Goal: Complete application form

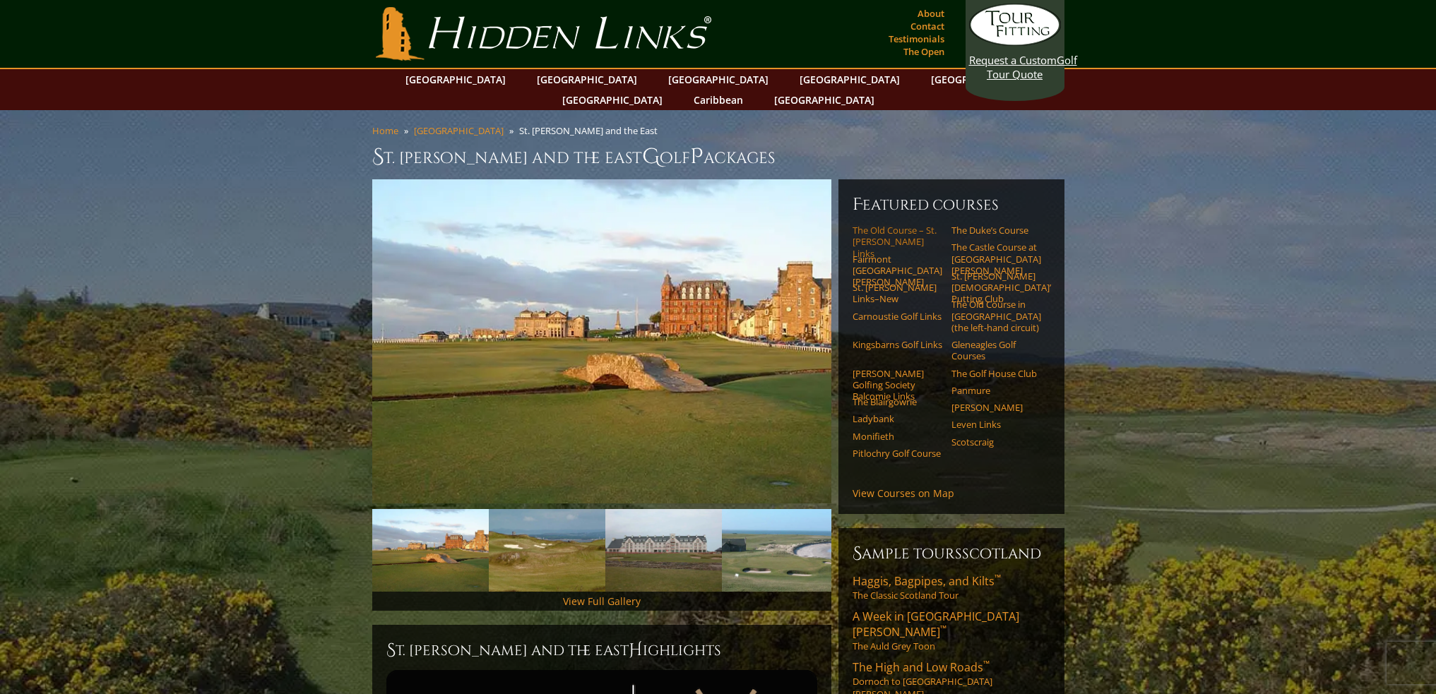
click at [881, 225] on link "The Old Course – St. [PERSON_NAME] Links" at bounding box center [898, 242] width 90 height 35
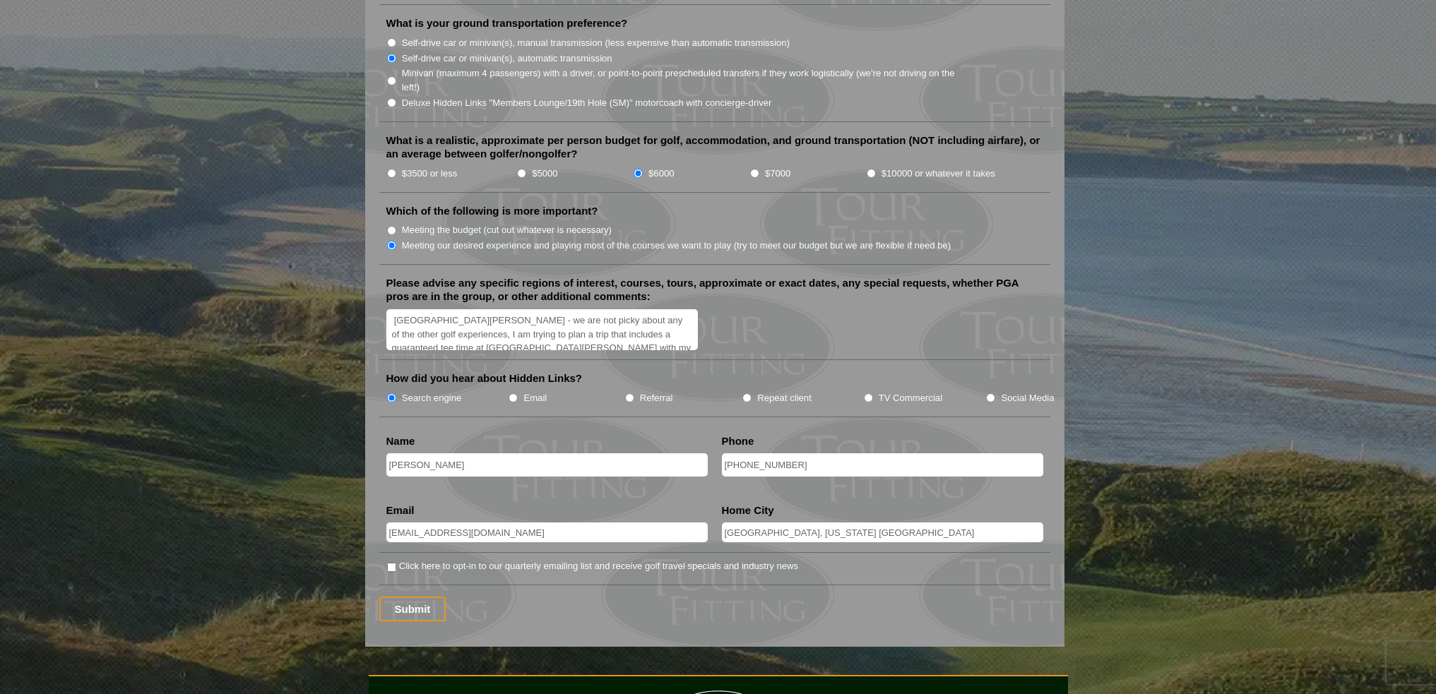
scroll to position [1823, 0]
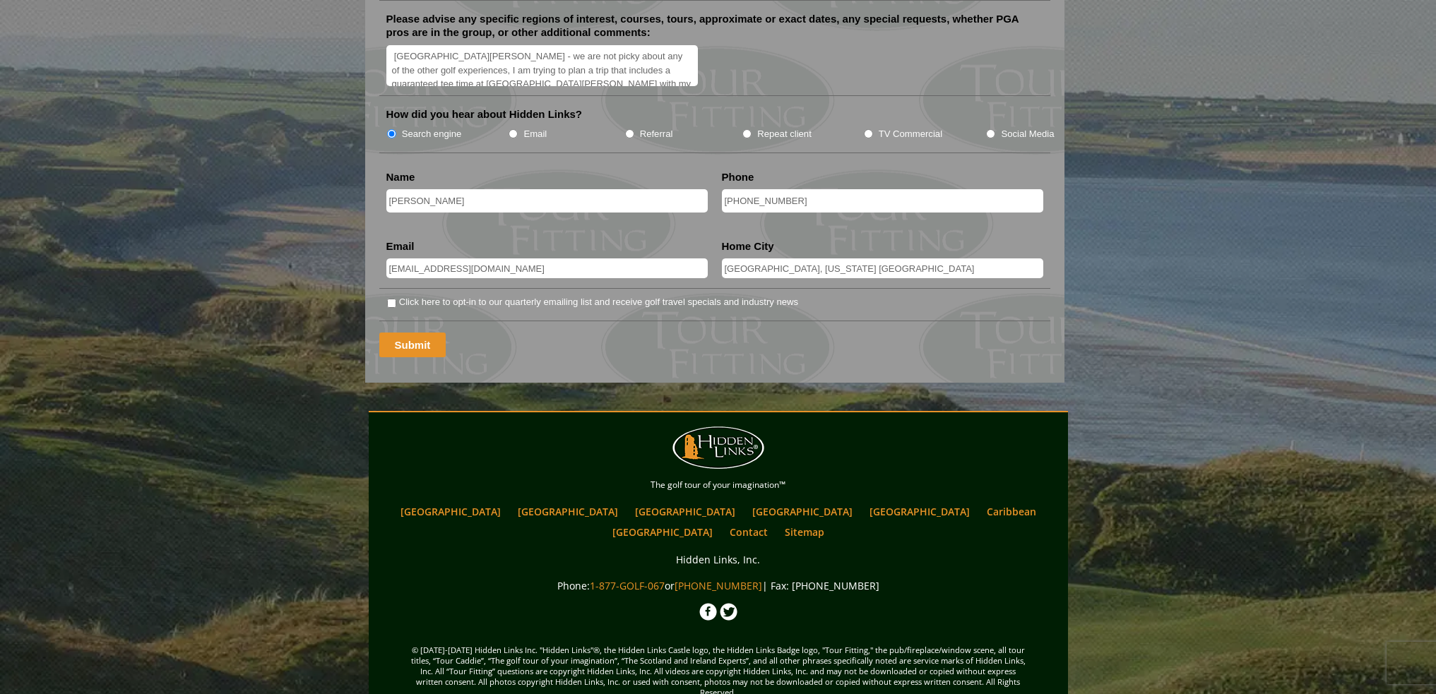
click at [415, 338] on input "Submit" at bounding box center [412, 345] width 67 height 25
